Goal: Task Accomplishment & Management: Manage account settings

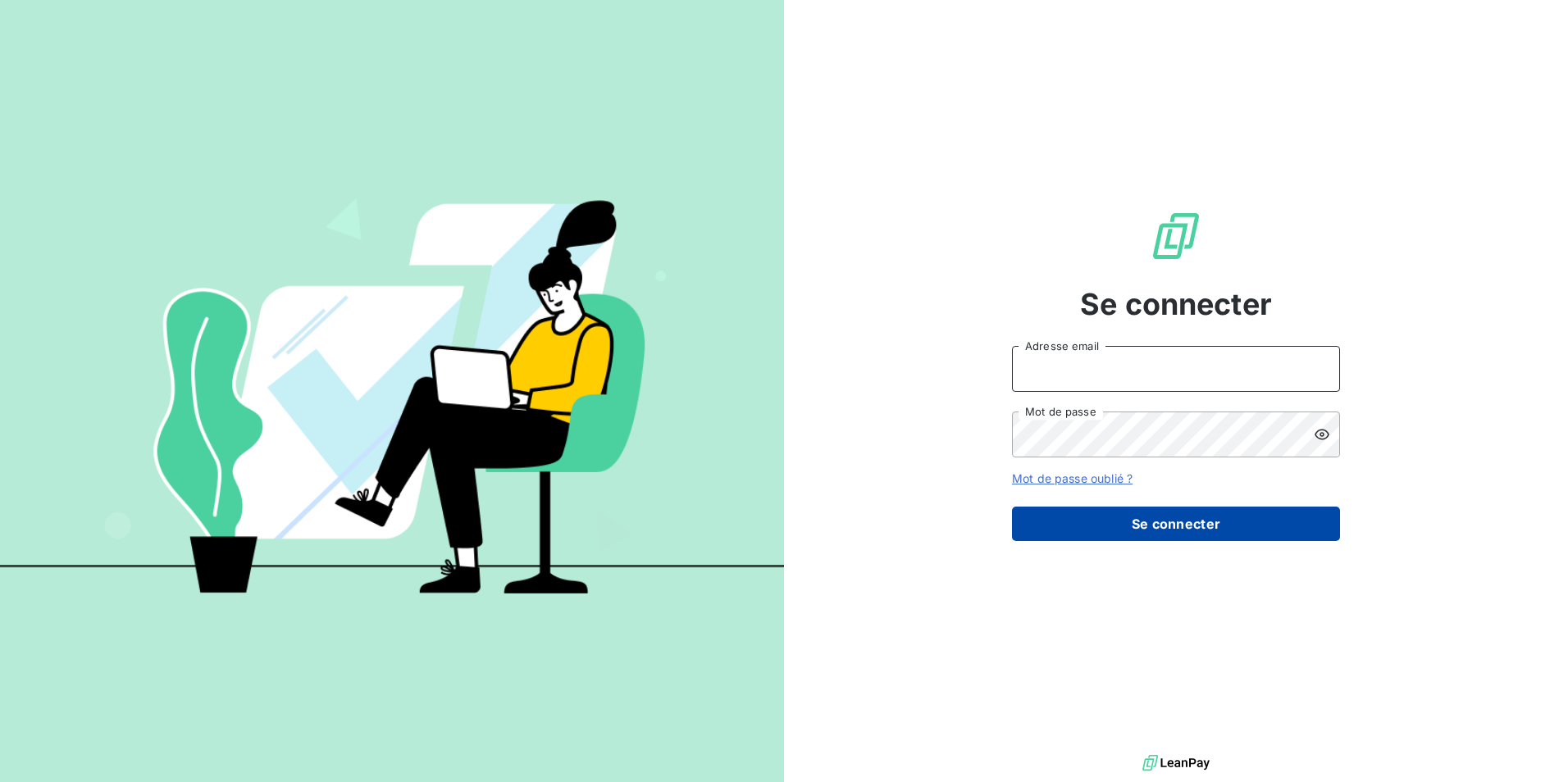
type input "[PERSON_NAME][EMAIL_ADDRESS][PERSON_NAME][DOMAIN_NAME]"
click at [1120, 528] on button "Se connecter" at bounding box center [1176, 524] width 328 height 35
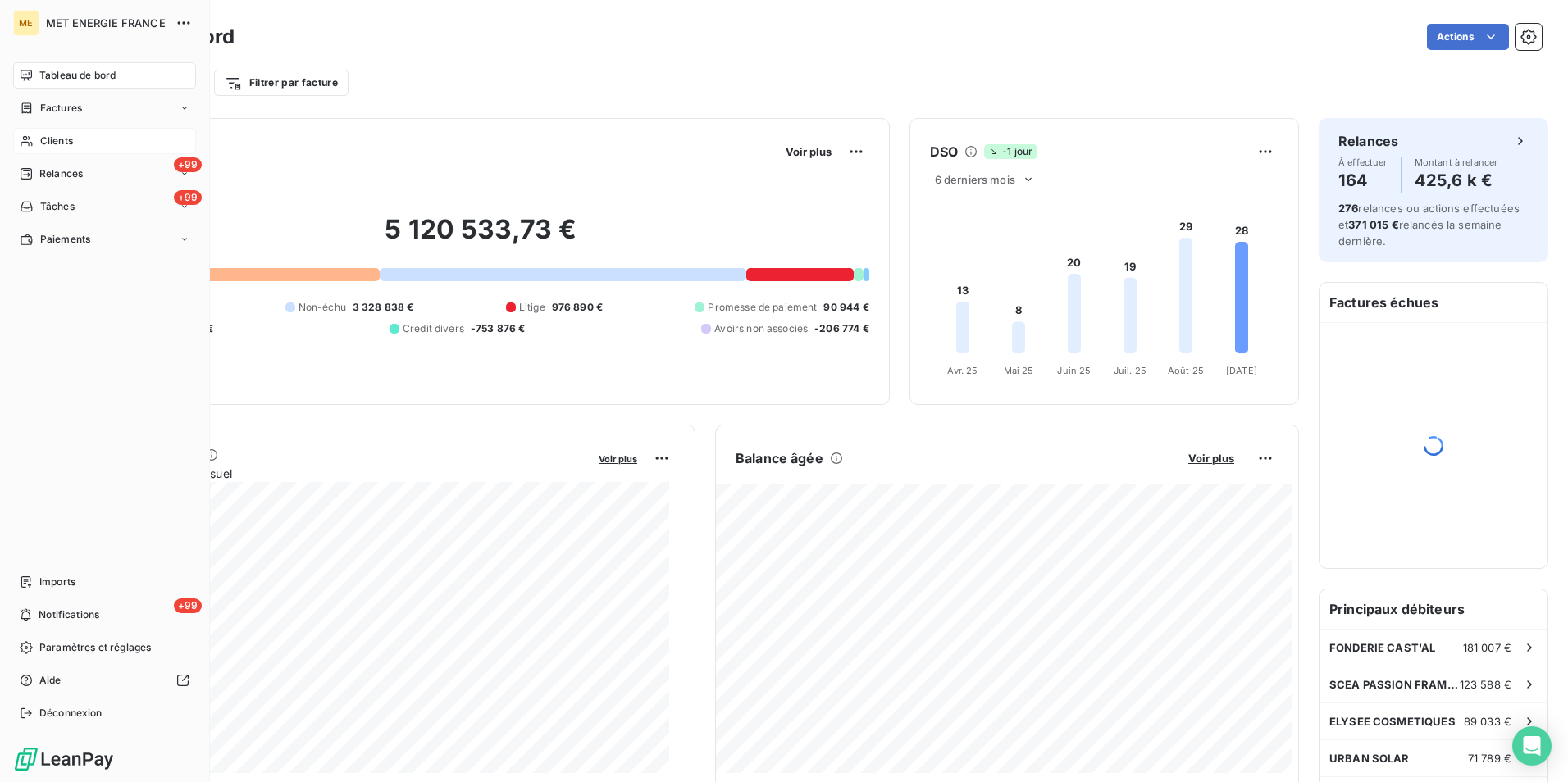
click at [42, 137] on span "Clients" at bounding box center [57, 140] width 33 height 14
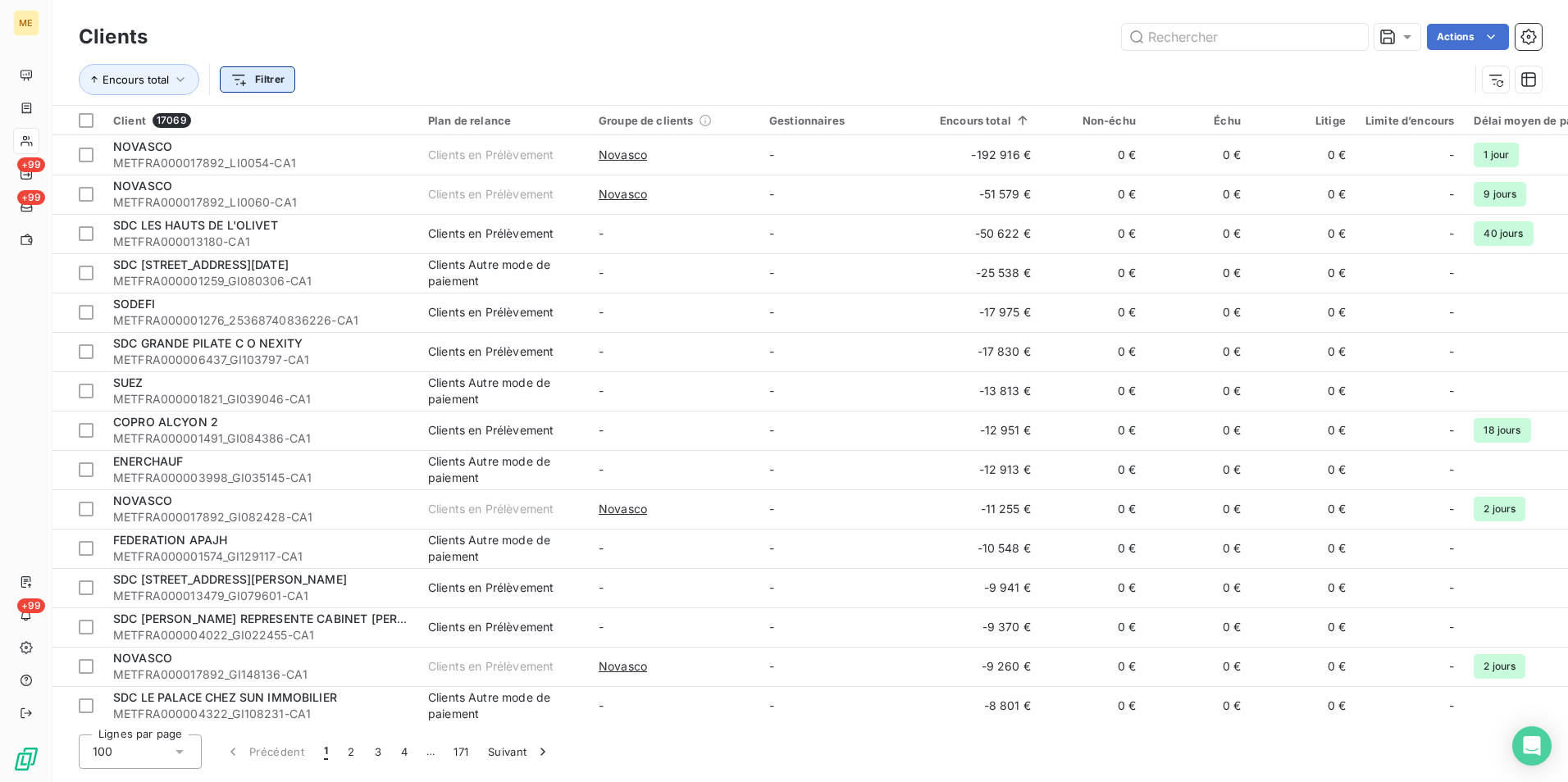
click at [253, 80] on html "ME +99 +99 +99 Clients Actions Encours total Filtrer Client 17069 Plan de relan…" at bounding box center [784, 391] width 1568 height 782
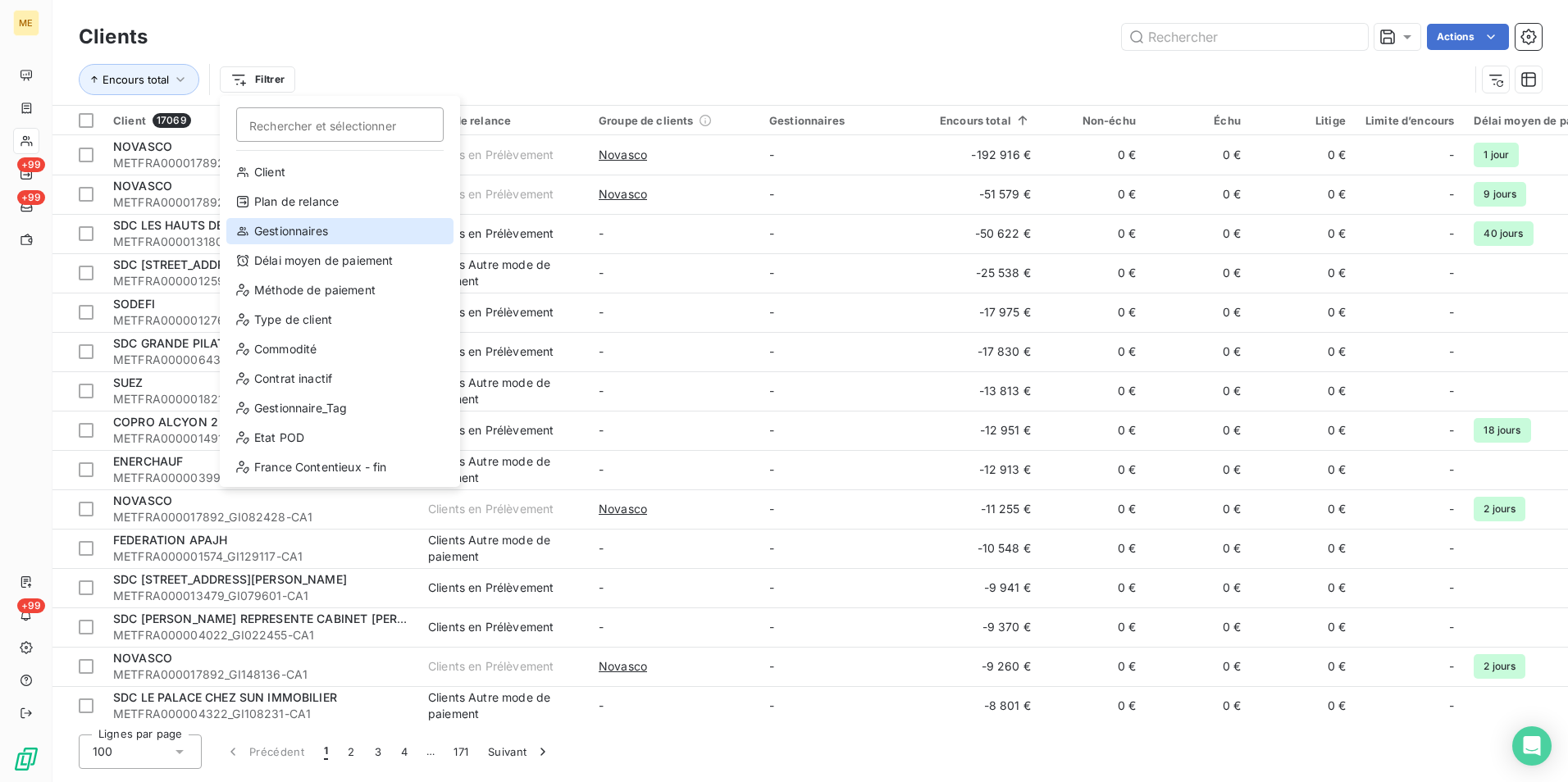
click at [310, 228] on div "Gestionnaires" at bounding box center [340, 230] width 227 height 26
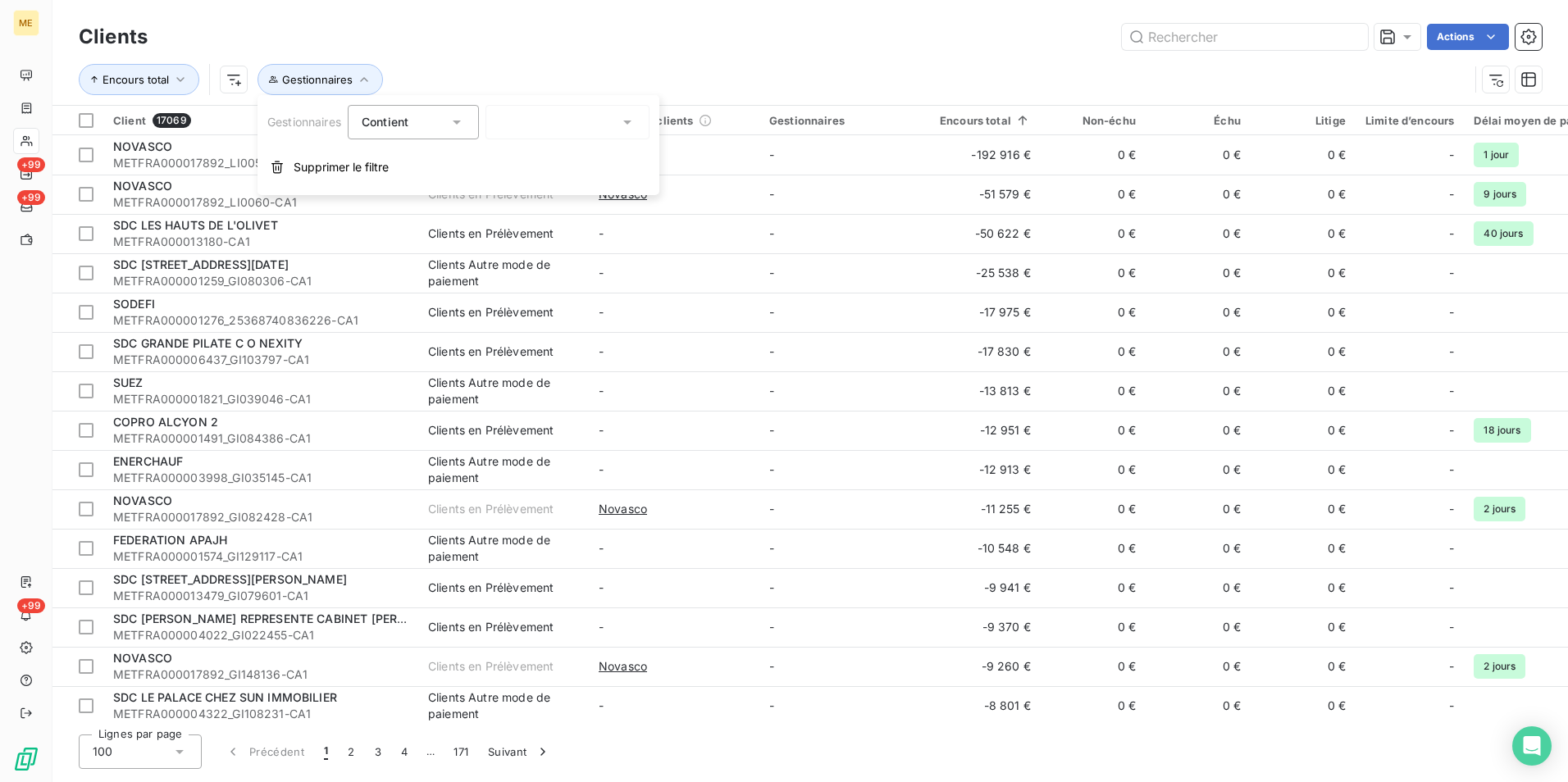
click at [632, 122] on icon at bounding box center [627, 122] width 16 height 16
click at [366, 81] on icon "button" at bounding box center [364, 79] width 16 height 16
click at [361, 76] on icon "button" at bounding box center [364, 79] width 16 height 16
click at [234, 83] on html "ME +99 +99 +99 Clients Actions Encours total Gestionnaires Client 17069 Plan de…" at bounding box center [784, 391] width 1568 height 782
click at [363, 77] on html "ME +99 +99 +99 Clients Actions Encours total Gestionnaires Client 17069 Plan de…" at bounding box center [784, 391] width 1568 height 782
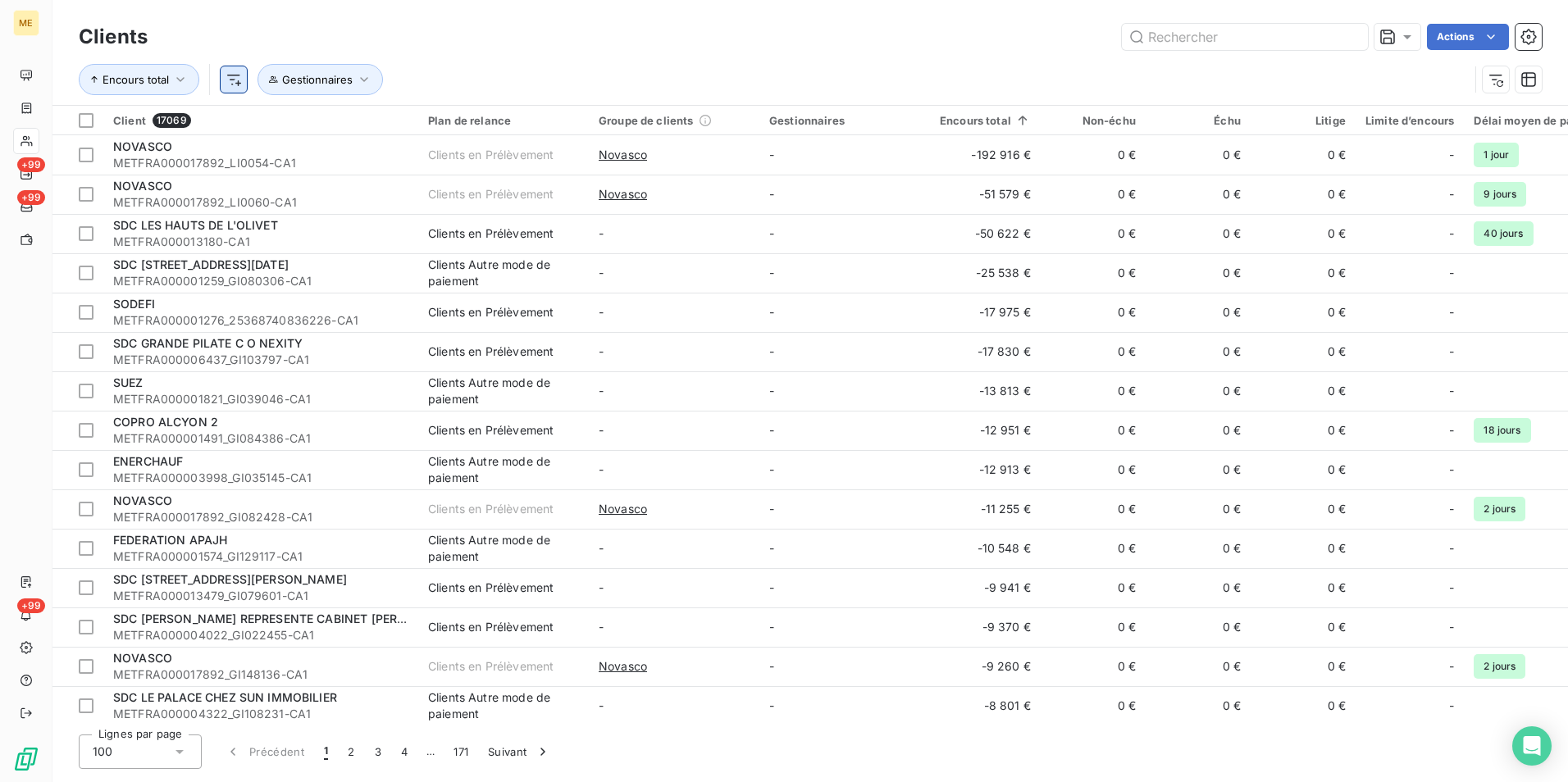
click at [241, 78] on html "ME +99 +99 +99 Clients Actions Encours total Gestionnaires Client 17069 Plan de…" at bounding box center [784, 391] width 1568 height 782
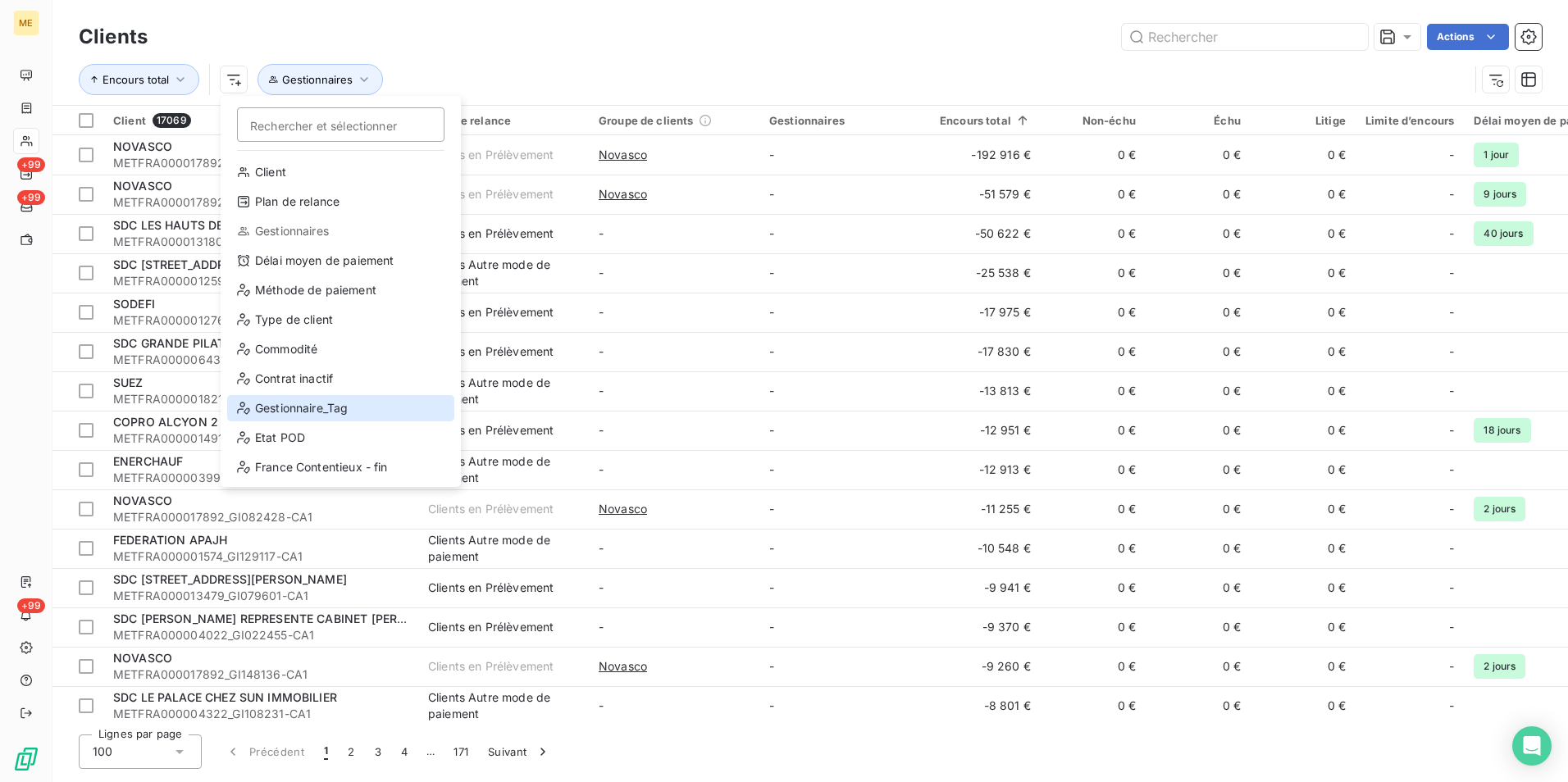
click at [310, 409] on div "Gestionnaire_Tag" at bounding box center [341, 408] width 227 height 26
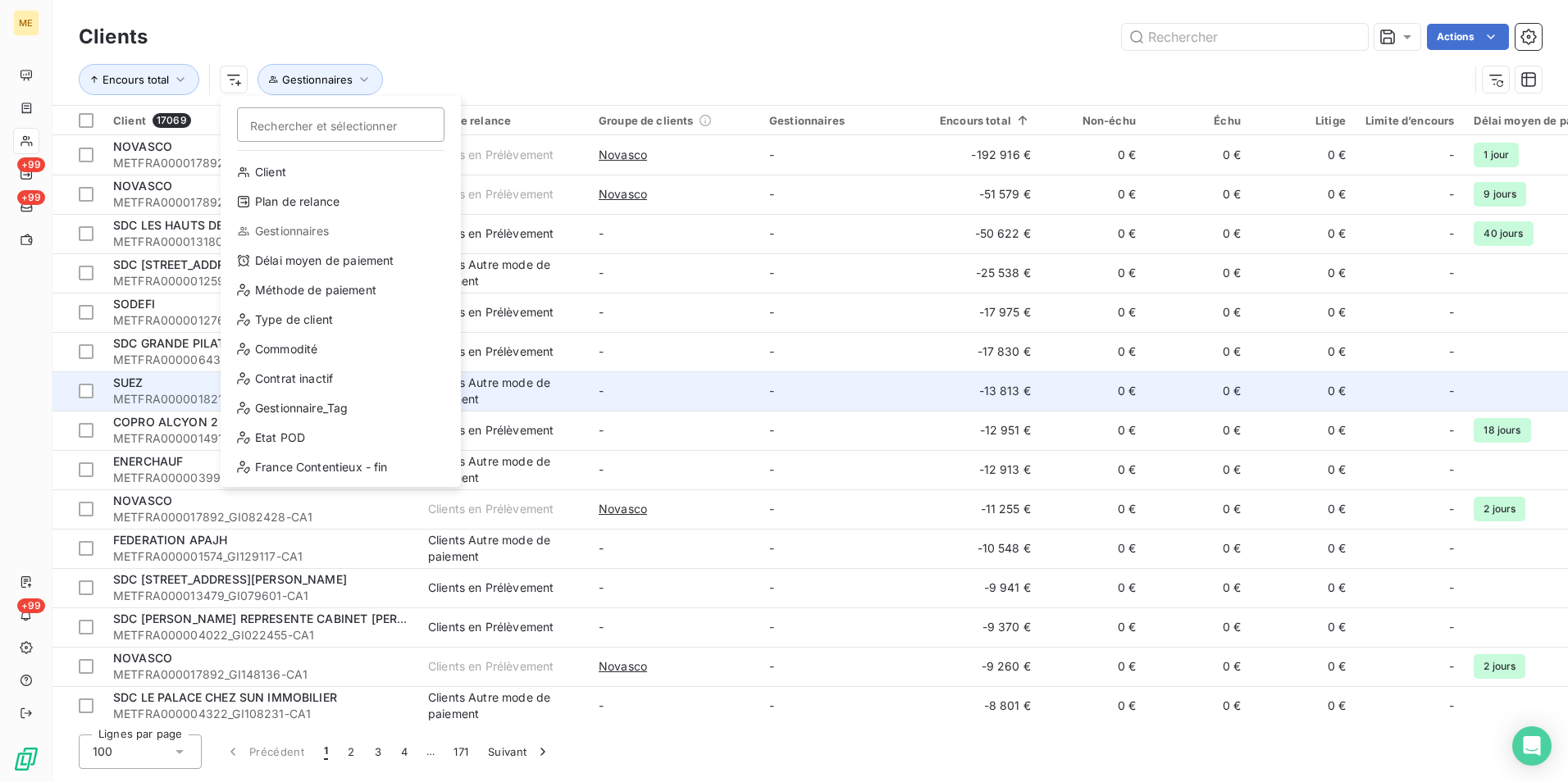
click at [284, 409] on td "SUEZ METFRA000001821_GI039046-CA1" at bounding box center [261, 391] width 315 height 39
